Goal: Entertainment & Leisure: Consume media (video, audio)

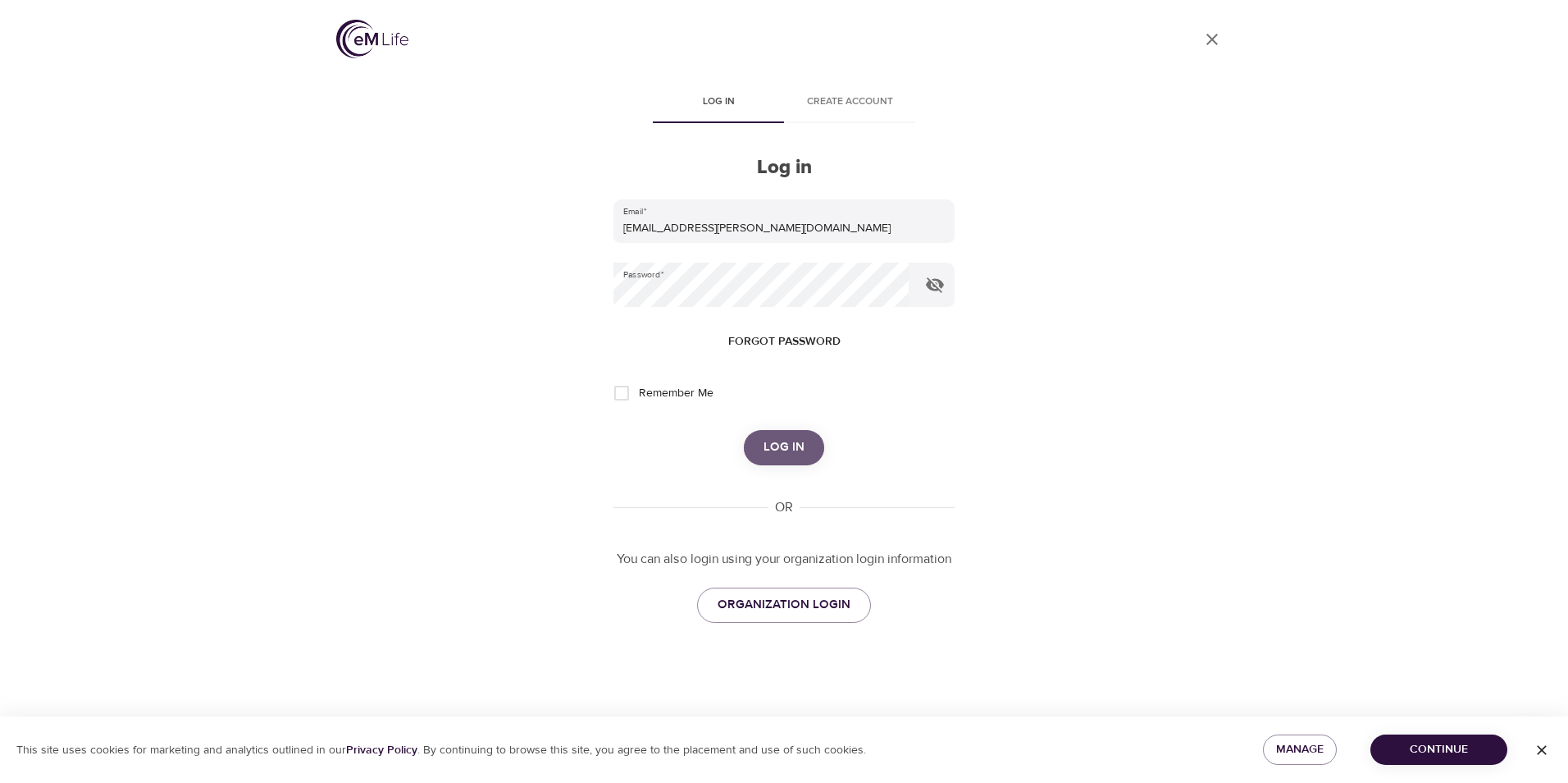
click at [776, 445] on span "Log in" at bounding box center [784, 447] width 41 height 21
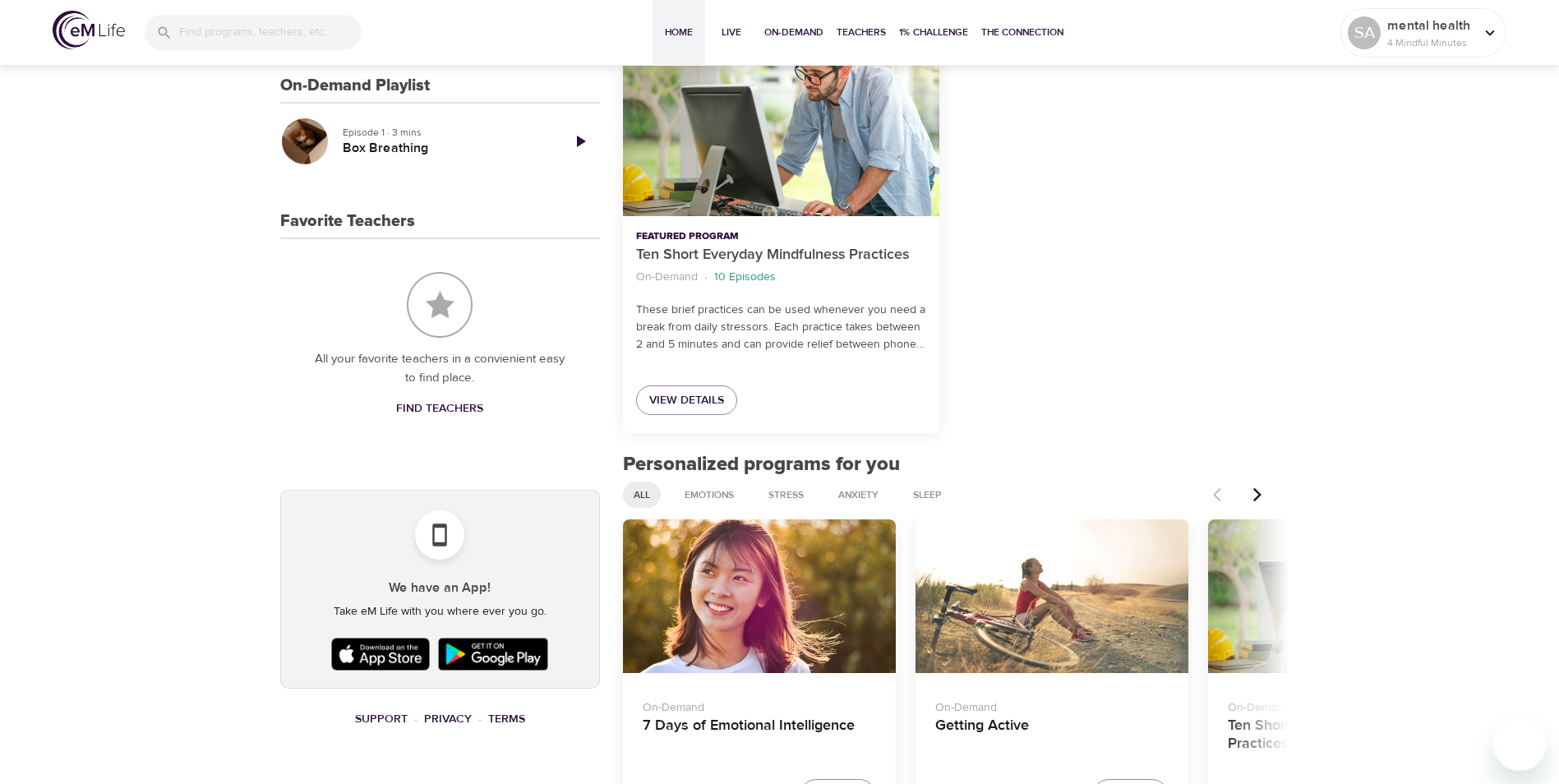
scroll to position [575, 0]
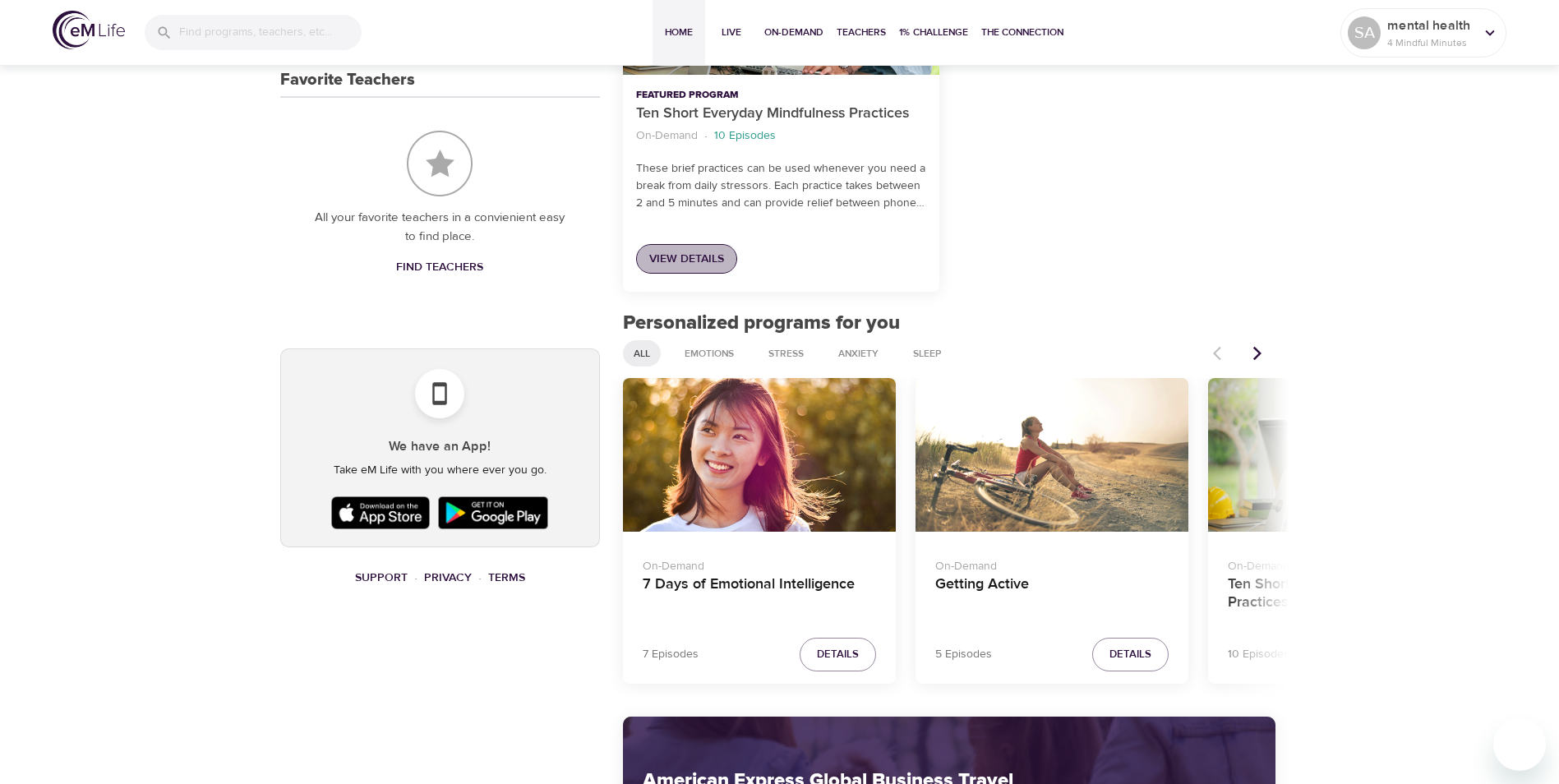
click at [697, 258] on span "View Details" at bounding box center [687, 258] width 75 height 20
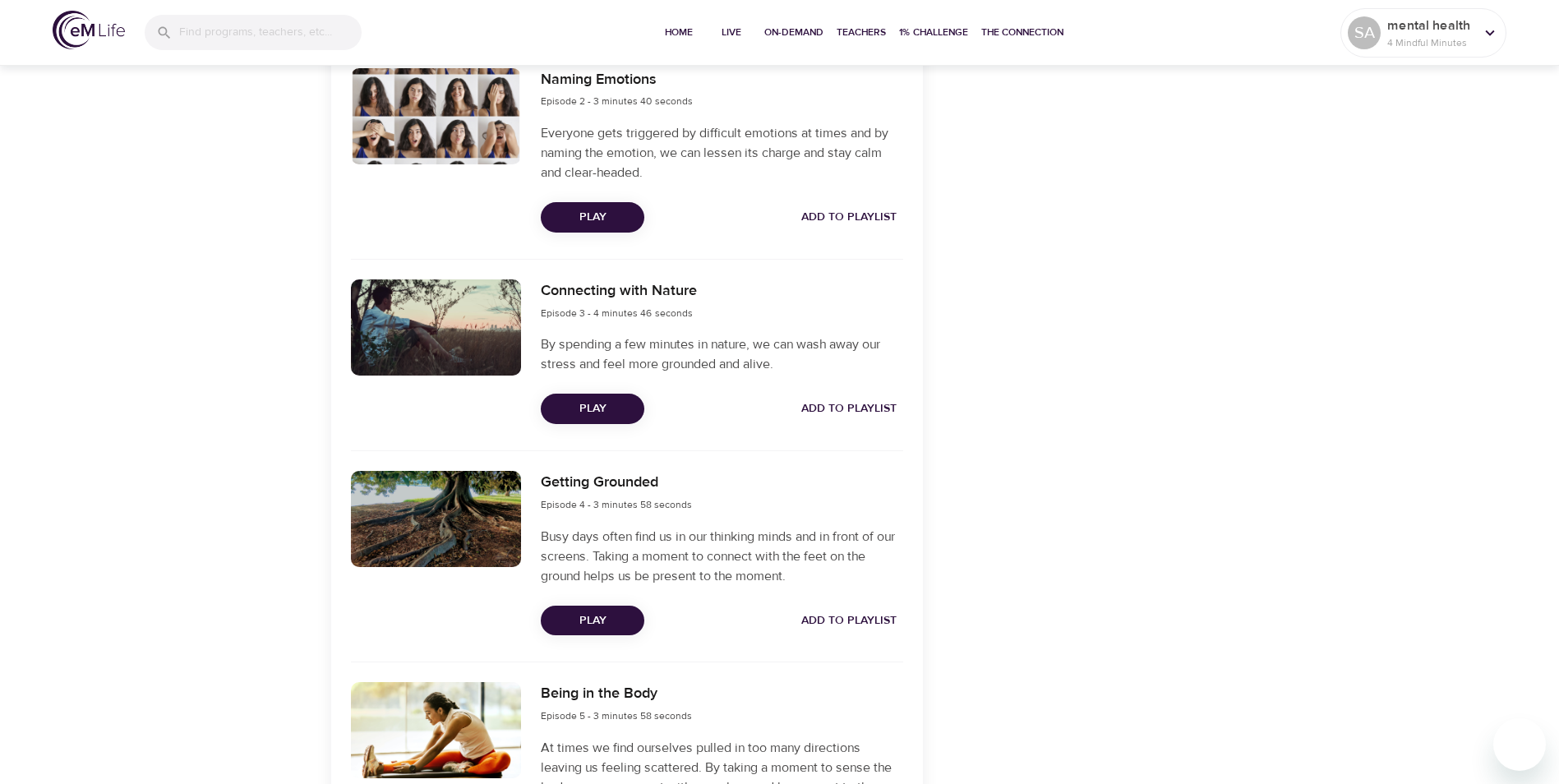
scroll to position [821, 0]
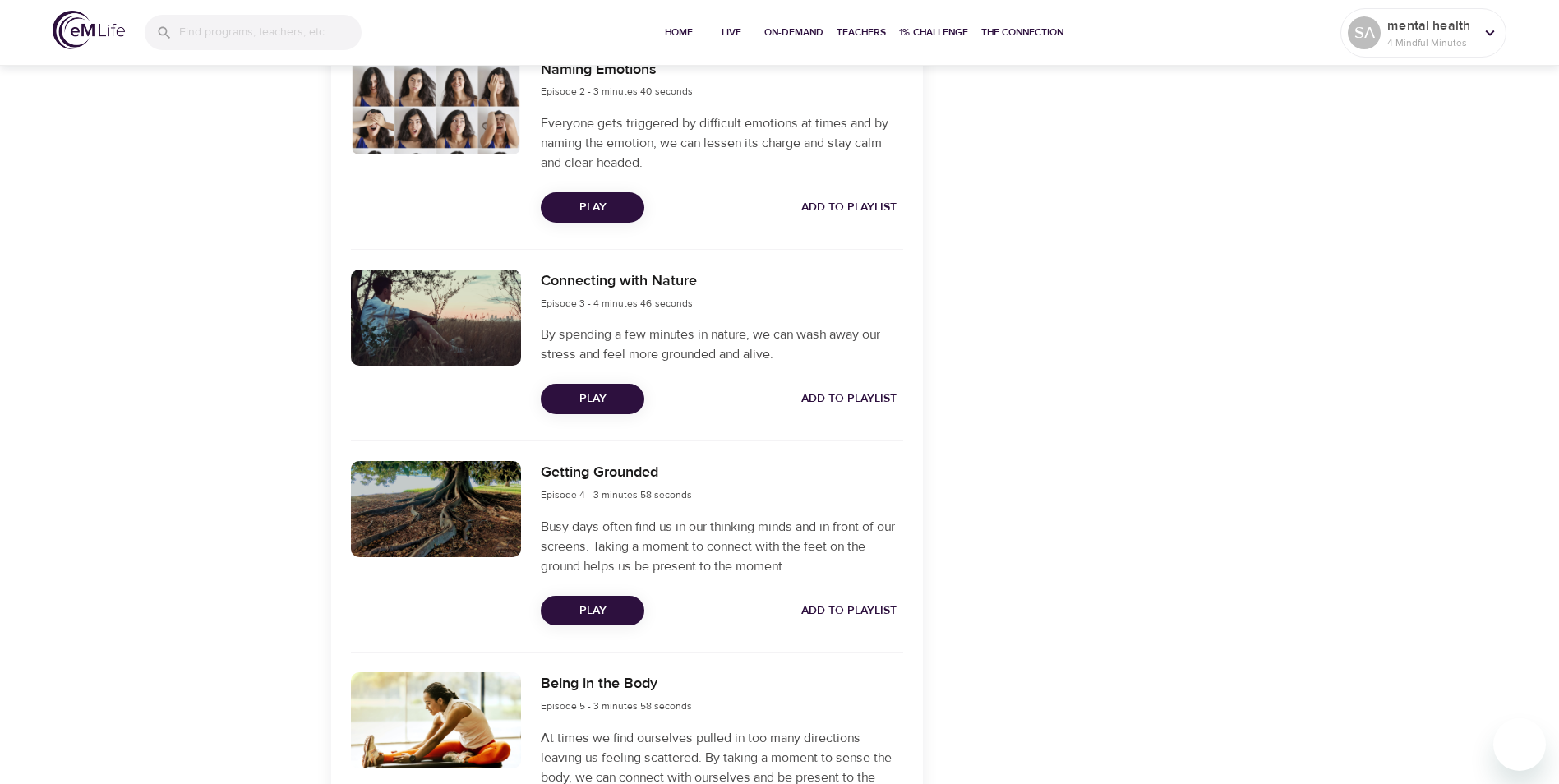
click at [590, 400] on span "Play" at bounding box center [592, 398] width 78 height 20
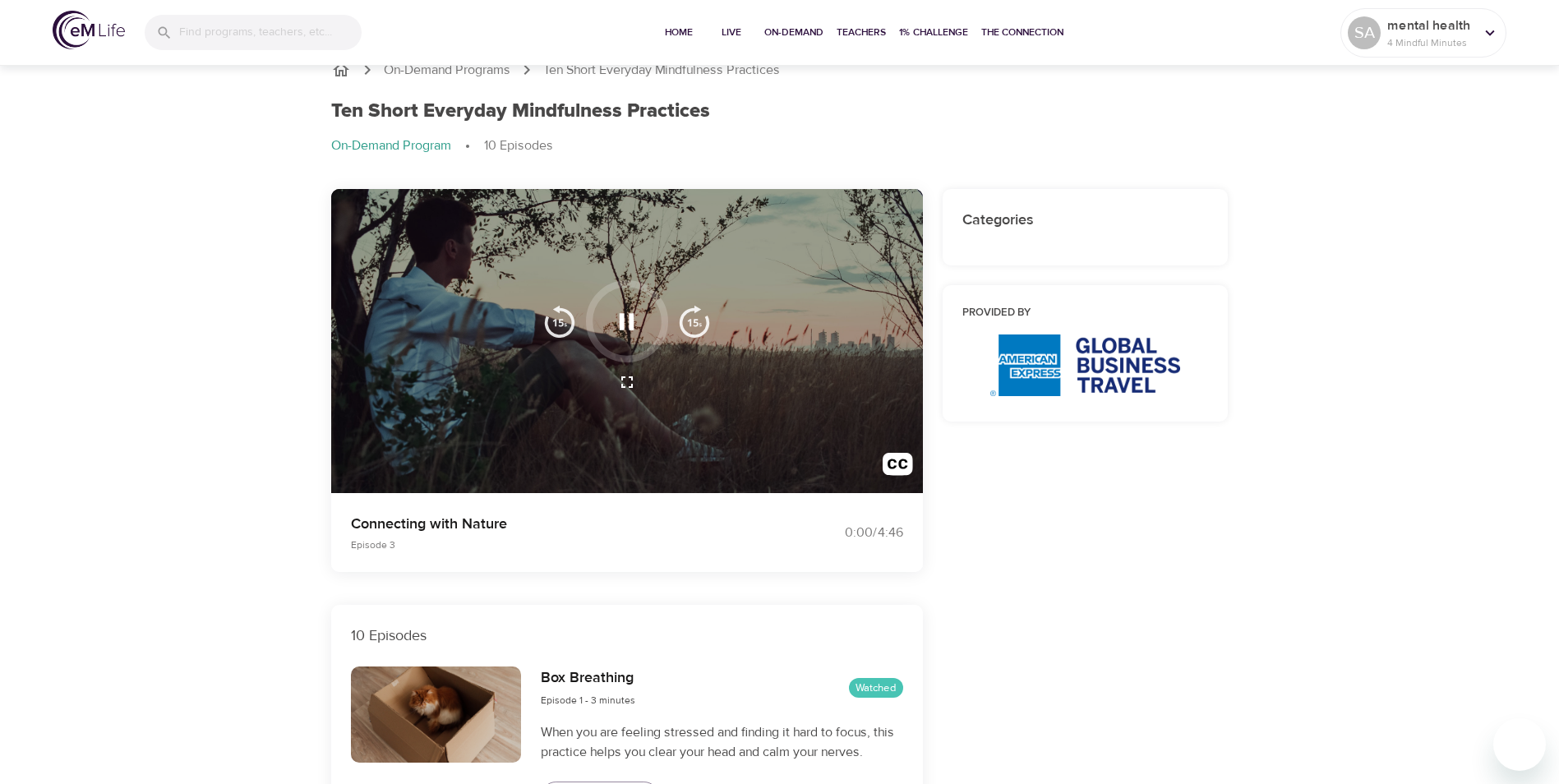
scroll to position [0, 0]
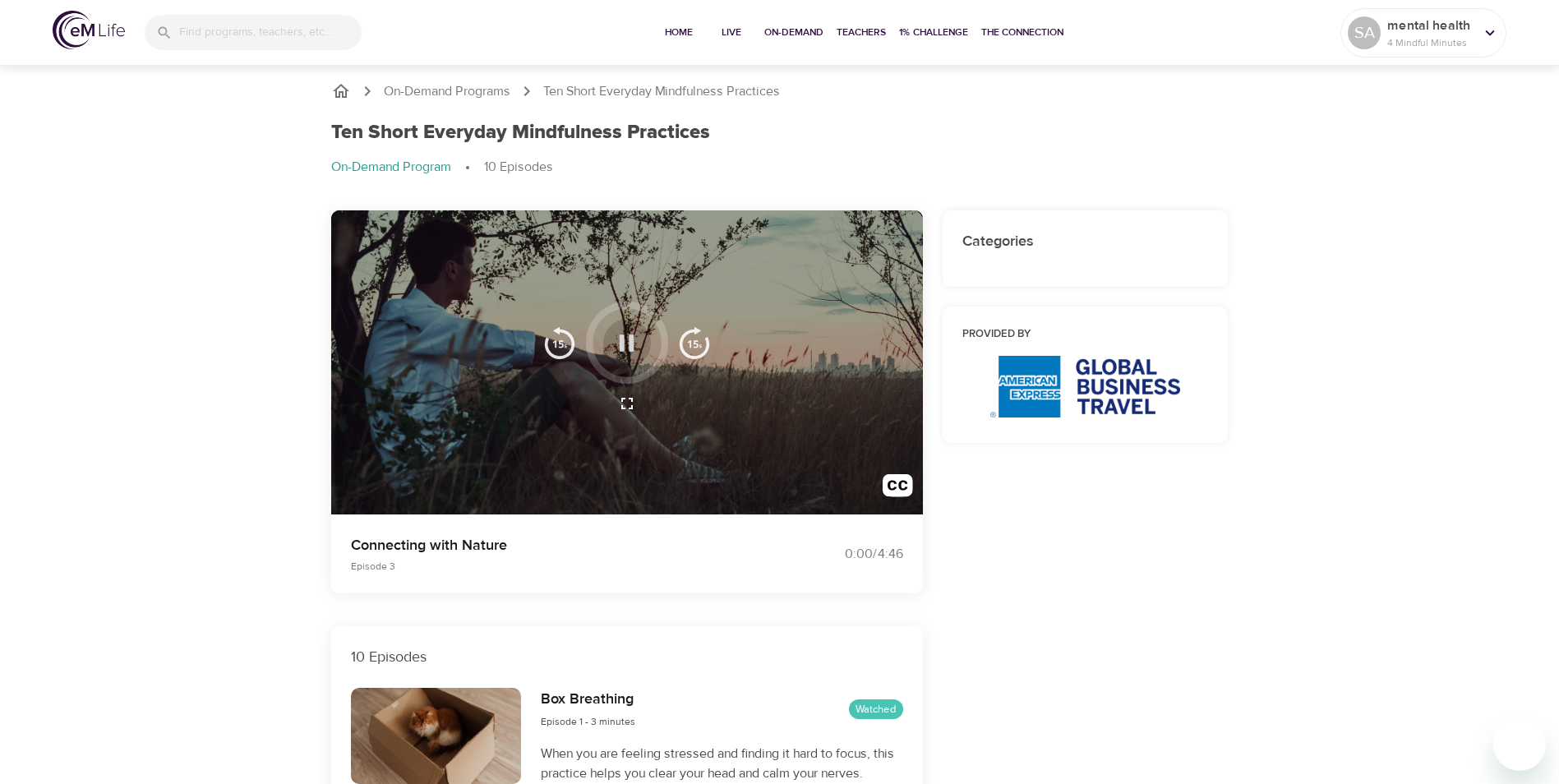
click at [624, 355] on icon "button" at bounding box center [626, 343] width 29 height 29
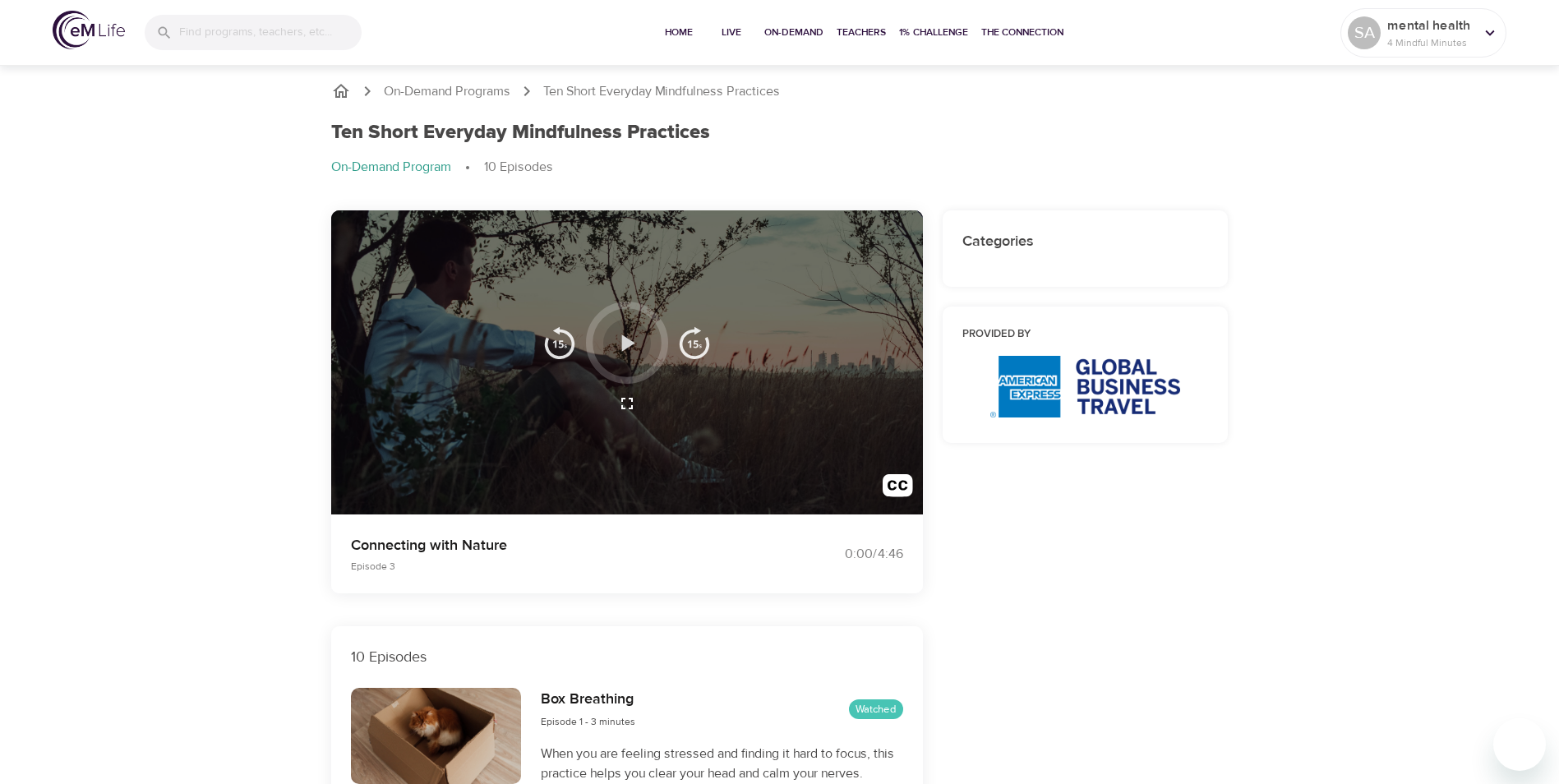
click at [627, 347] on icon "button" at bounding box center [629, 342] width 13 height 16
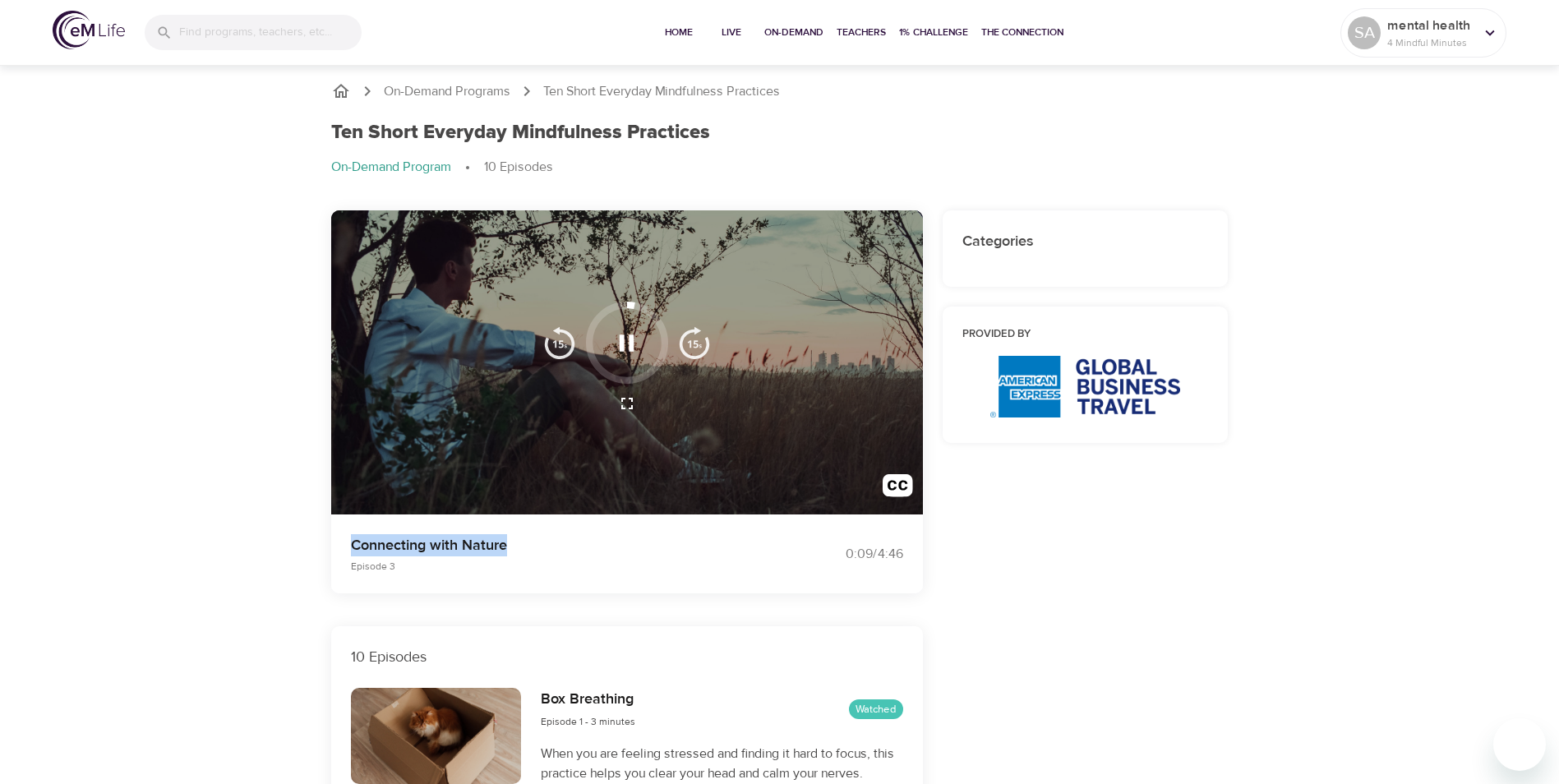
drag, startPoint x: 513, startPoint y: 544, endPoint x: 353, endPoint y: 550, distance: 160.1
click at [353, 550] on p "Connecting with Nature" at bounding box center [554, 545] width 409 height 22
copy p "Connecting with Nature"
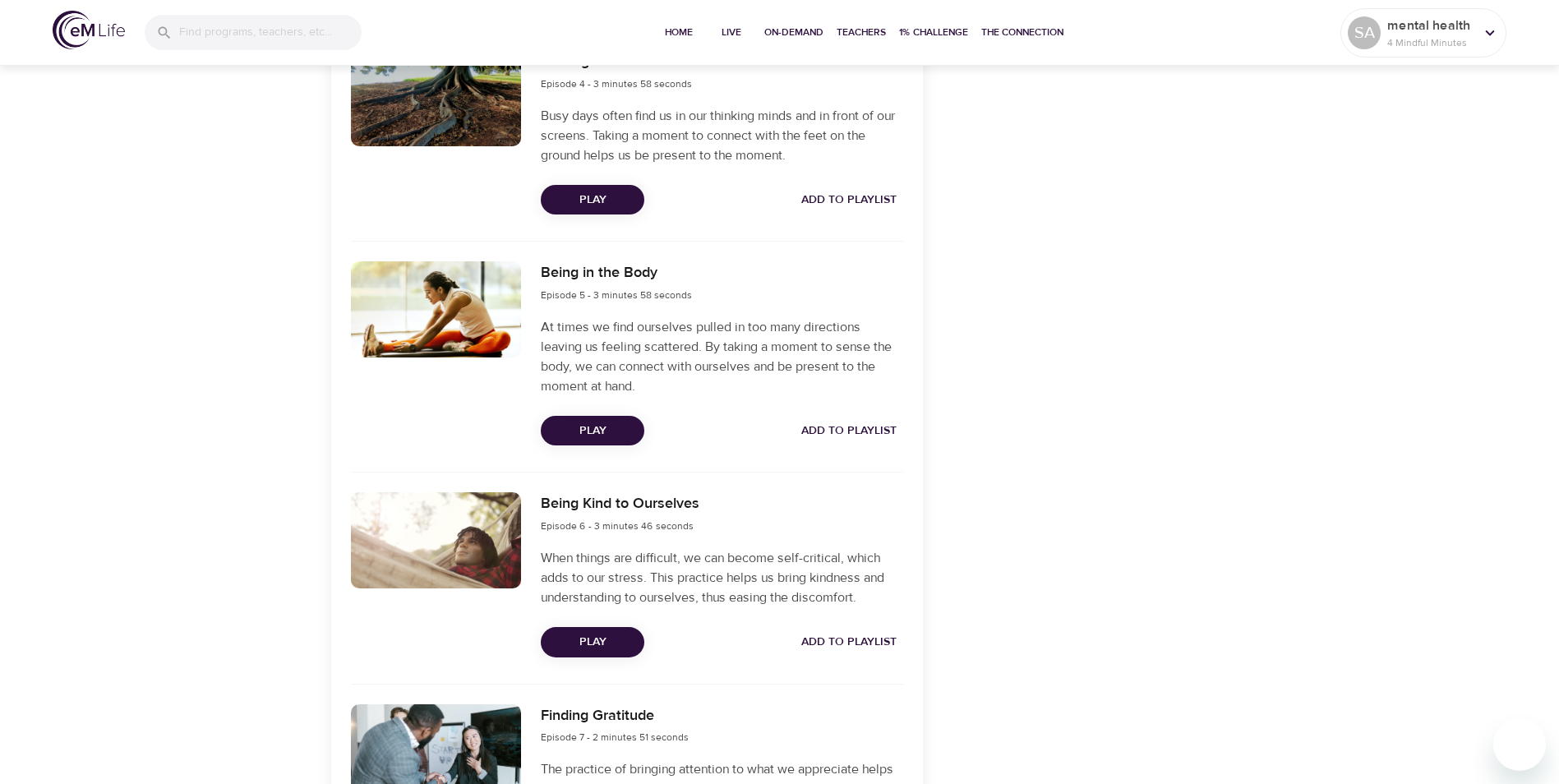
scroll to position [1561, 0]
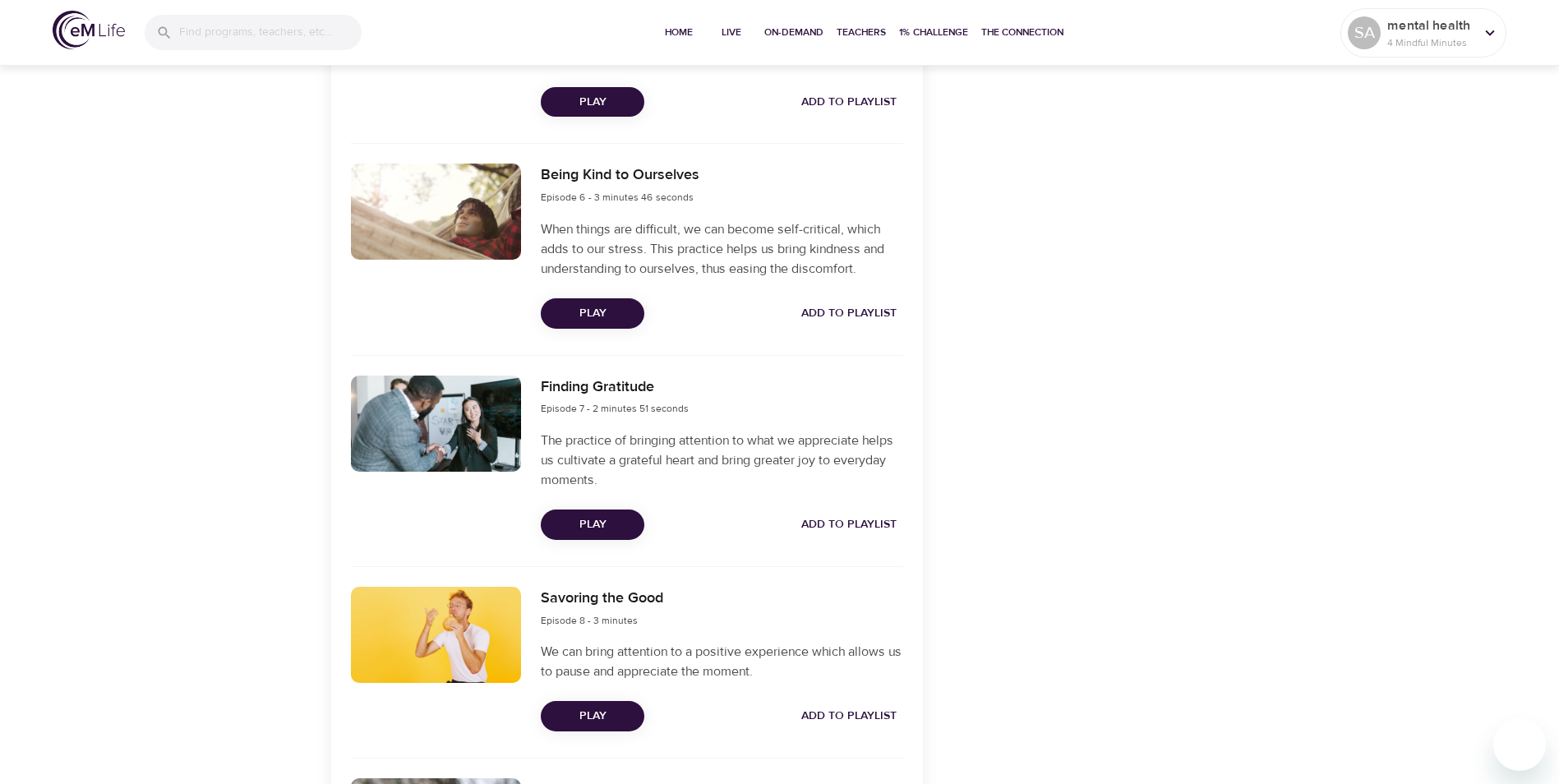
click at [604, 528] on span "Play" at bounding box center [592, 524] width 78 height 20
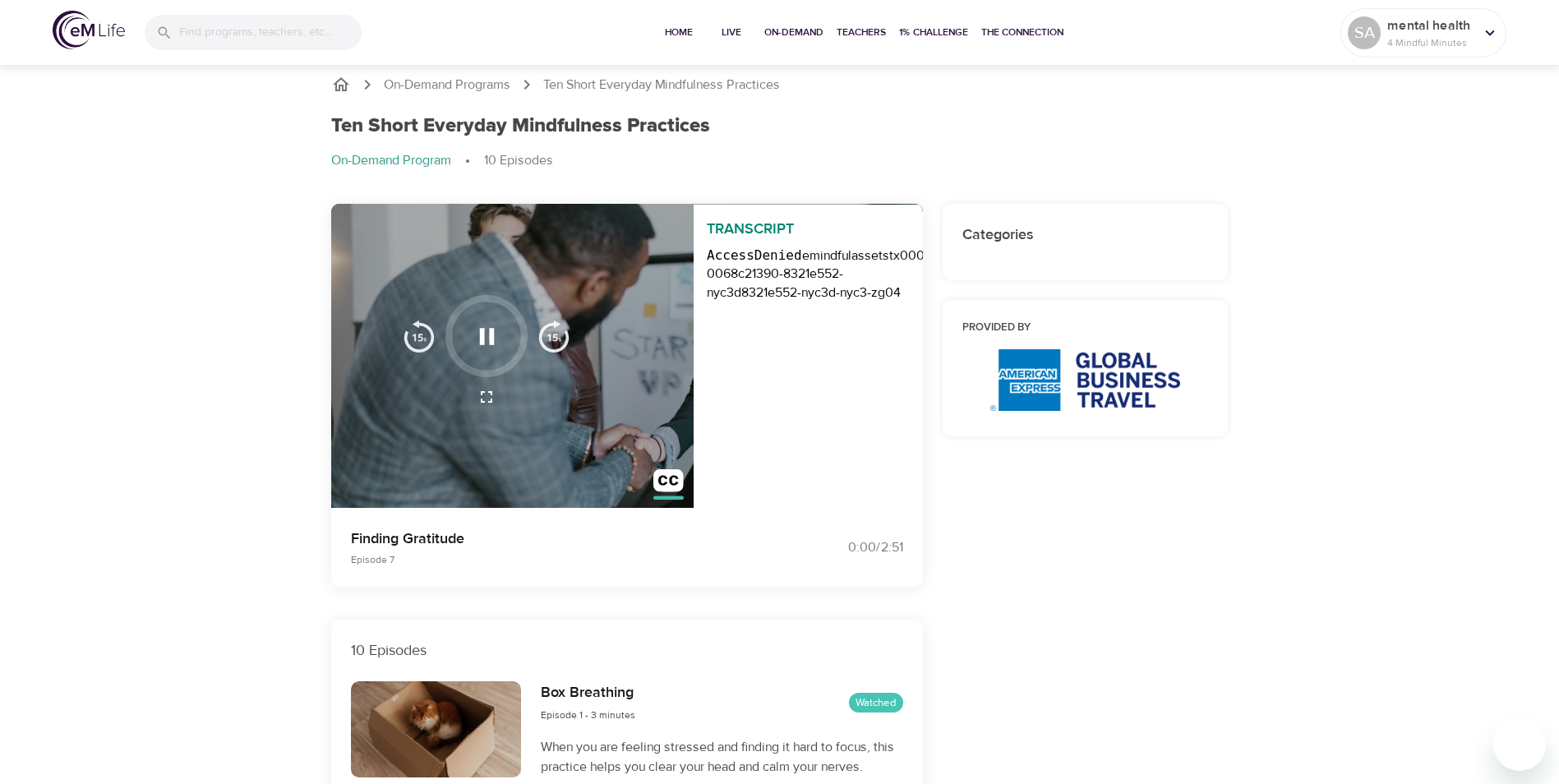
scroll to position [0, 0]
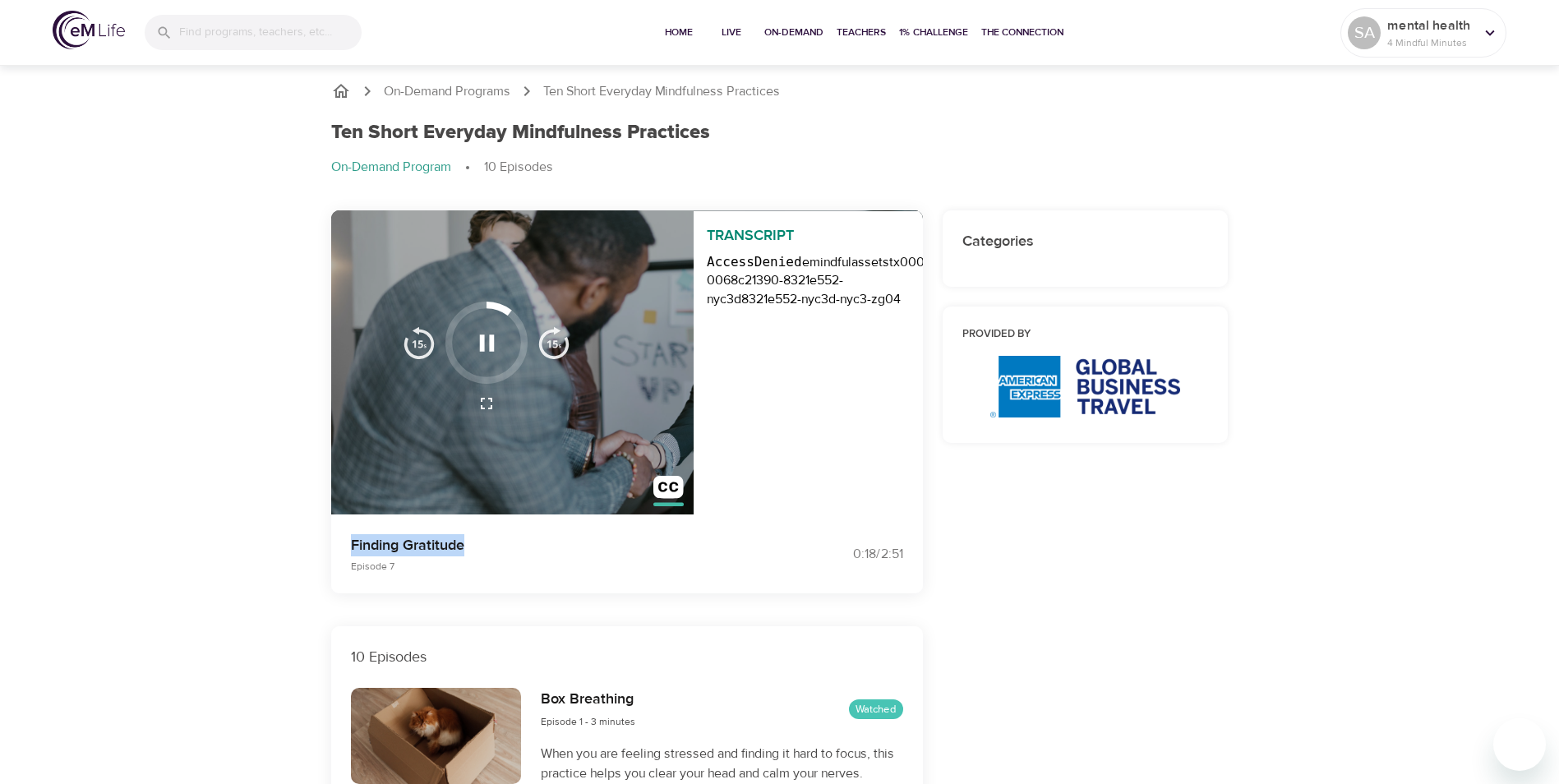
drag, startPoint x: 475, startPoint y: 548, endPoint x: 349, endPoint y: 548, distance: 126.0
click at [349, 548] on div "Finding Gratitude Episode 7" at bounding box center [555, 554] width 429 height 59
copy p "Finding Gratitude"
